Goal: Check status: Check status

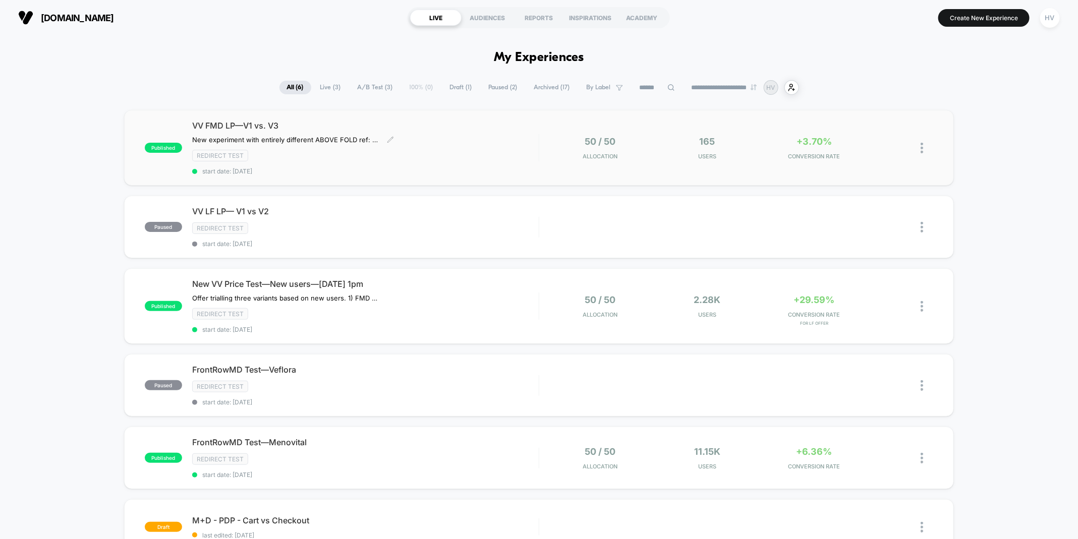
click at [470, 167] on span "start date: [DATE]" at bounding box center [365, 171] width 347 height 8
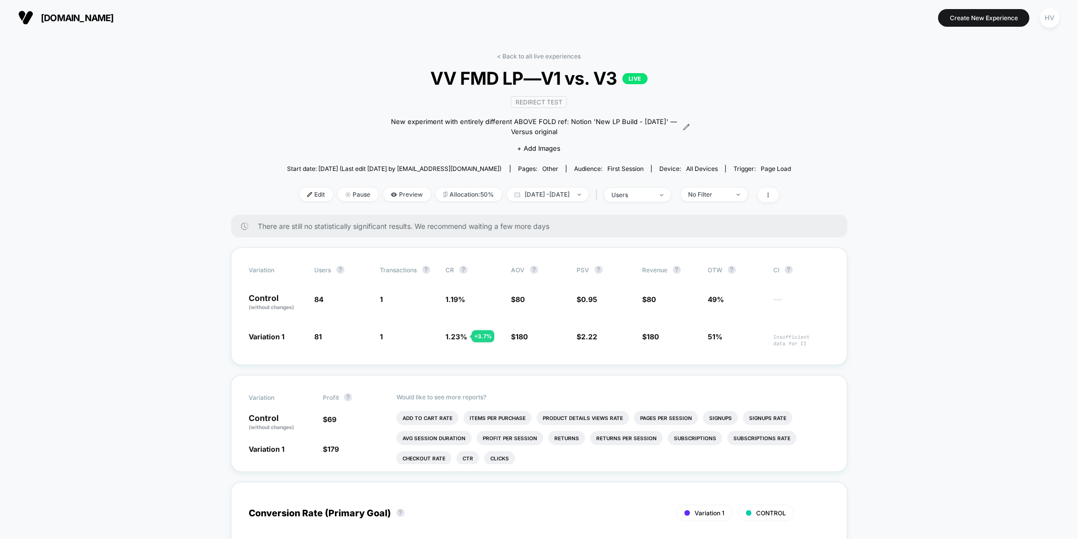
click at [517, 52] on link "< Back to all live experiences" at bounding box center [539, 56] width 84 height 8
